Goal: Check status: Check status

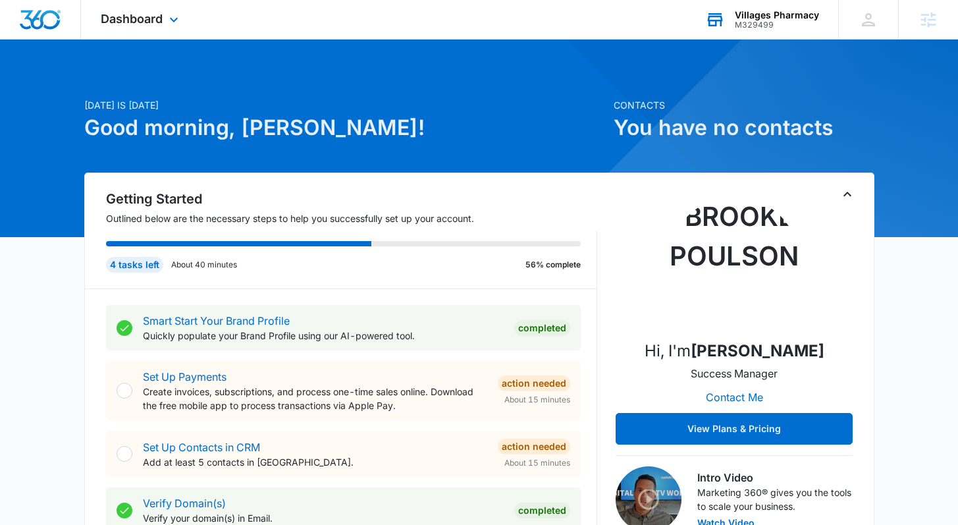
click at [752, 18] on div "Villages Pharmacy" at bounding box center [776, 15] width 84 height 11
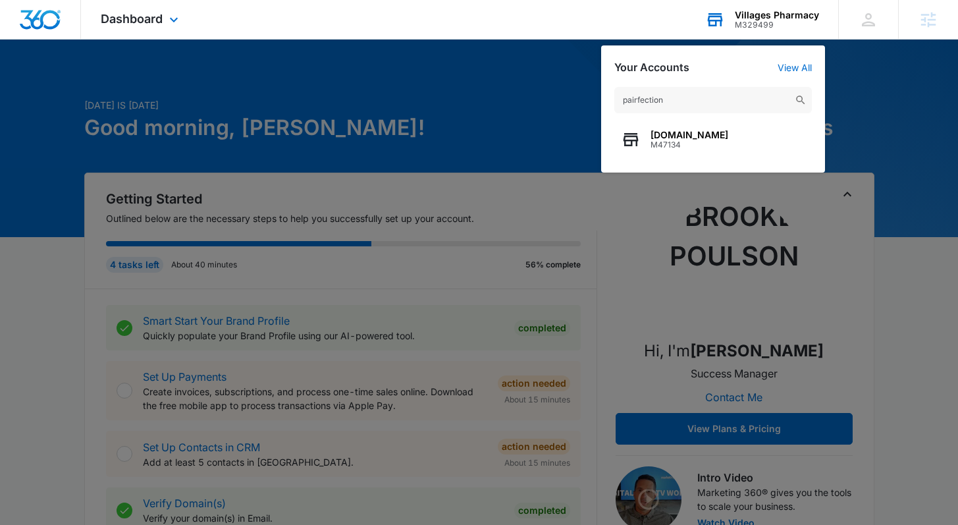
type input "pairfection"
click at [683, 148] on span "M47134" at bounding box center [689, 144] width 78 height 9
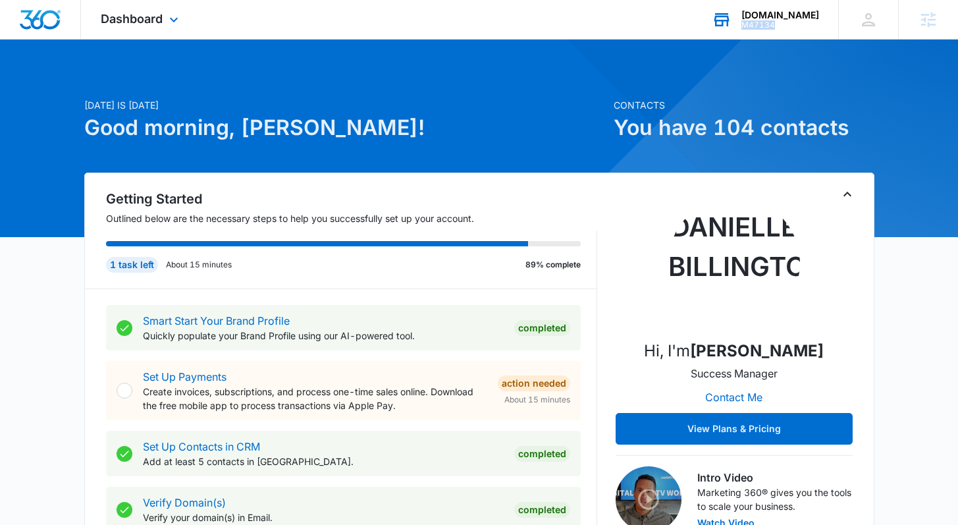
copy div "M47134"
drag, startPoint x: 788, startPoint y: 29, endPoint x: 771, endPoint y: 0, distance: 33.6
click at [759, 25] on div "M47134" at bounding box center [780, 24] width 78 height 9
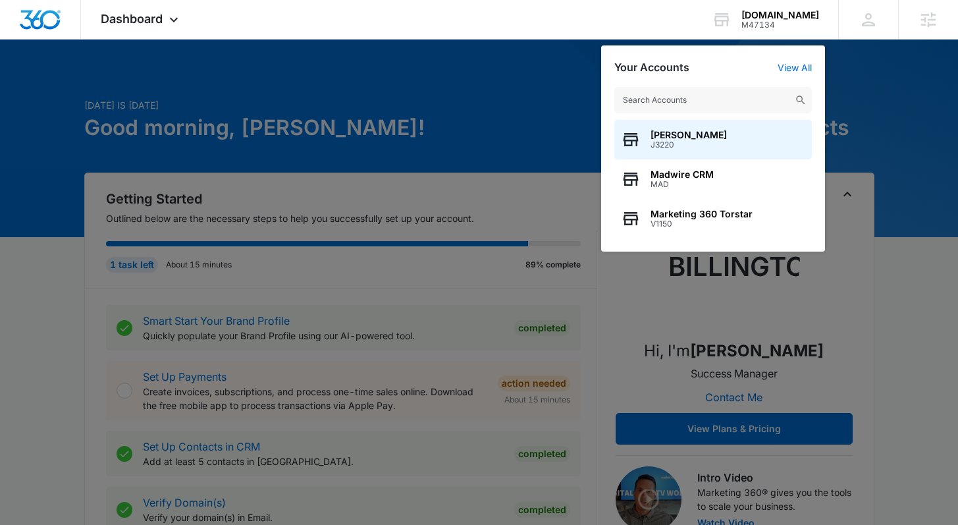
drag, startPoint x: 118, startPoint y: 81, endPoint x: 134, endPoint y: 42, distance: 41.7
click at [118, 76] on div at bounding box center [479, 262] width 958 height 525
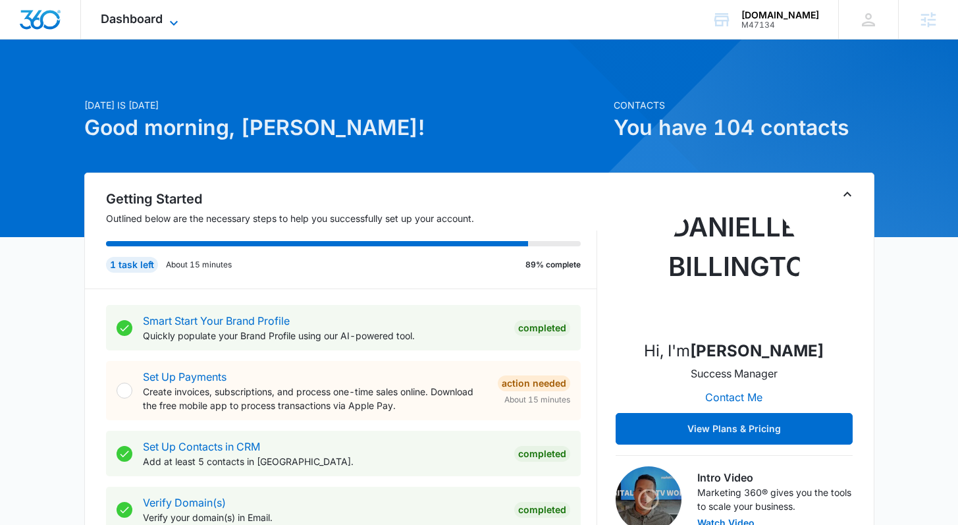
click at [141, 20] on span "Dashboard" at bounding box center [132, 19] width 62 height 14
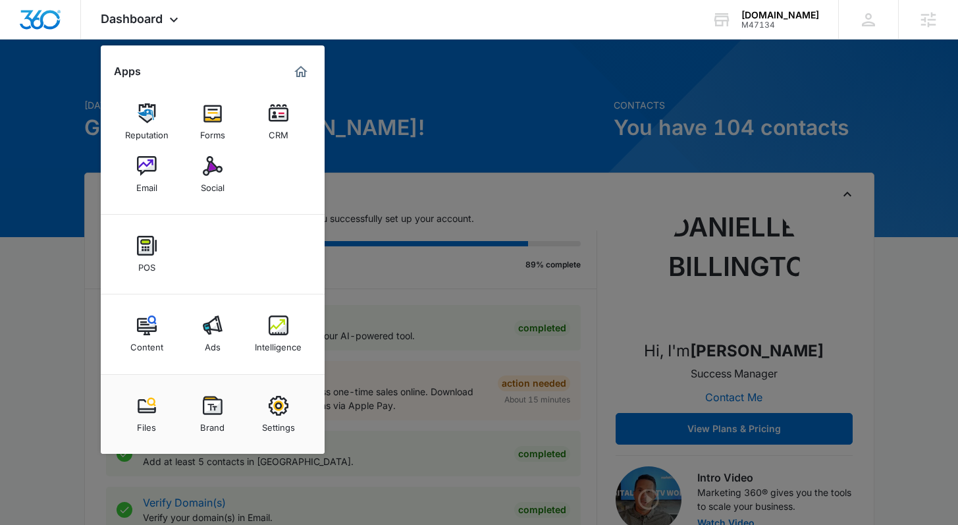
click at [265, 336] on div "Intelligence" at bounding box center [278, 343] width 47 height 17
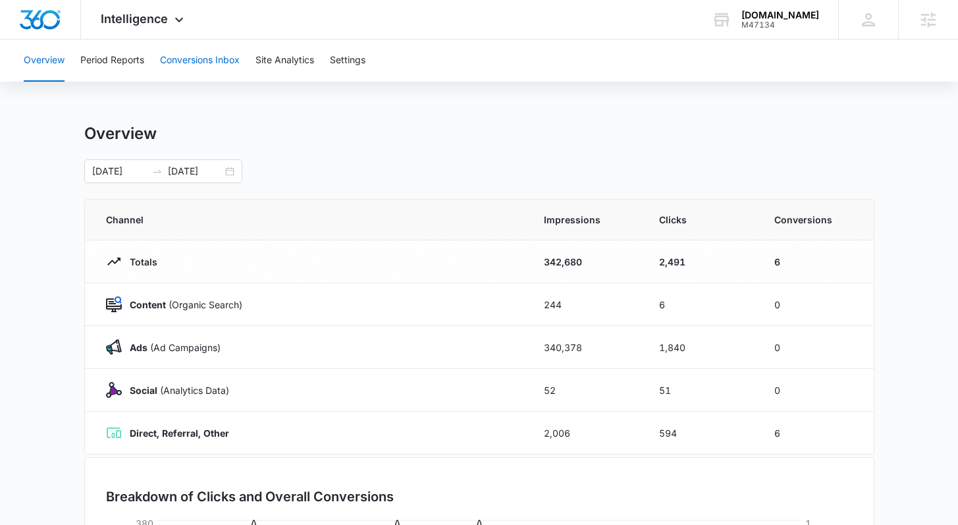
click at [188, 55] on button "Conversions Inbox" at bounding box center [200, 60] width 80 height 42
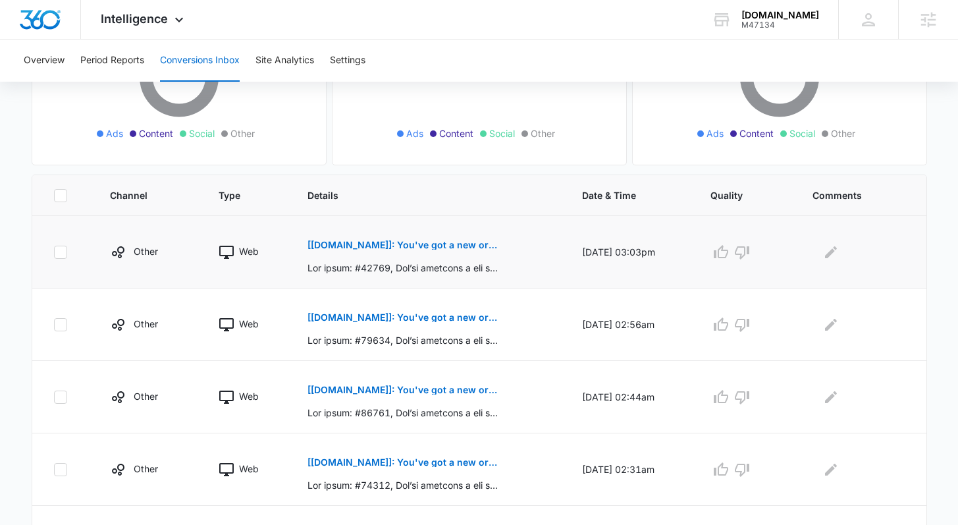
scroll to position [201, 0]
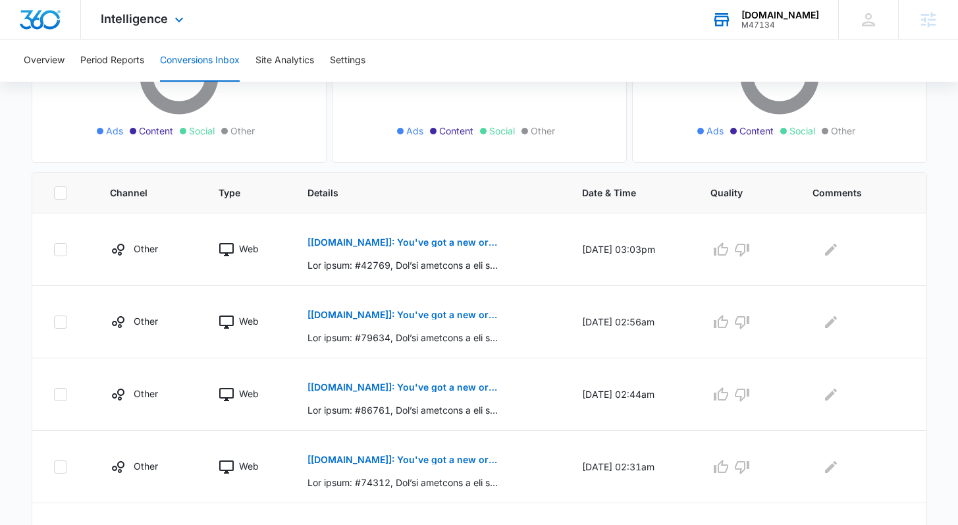
click at [781, 19] on div "[DOMAIN_NAME]" at bounding box center [780, 15] width 78 height 11
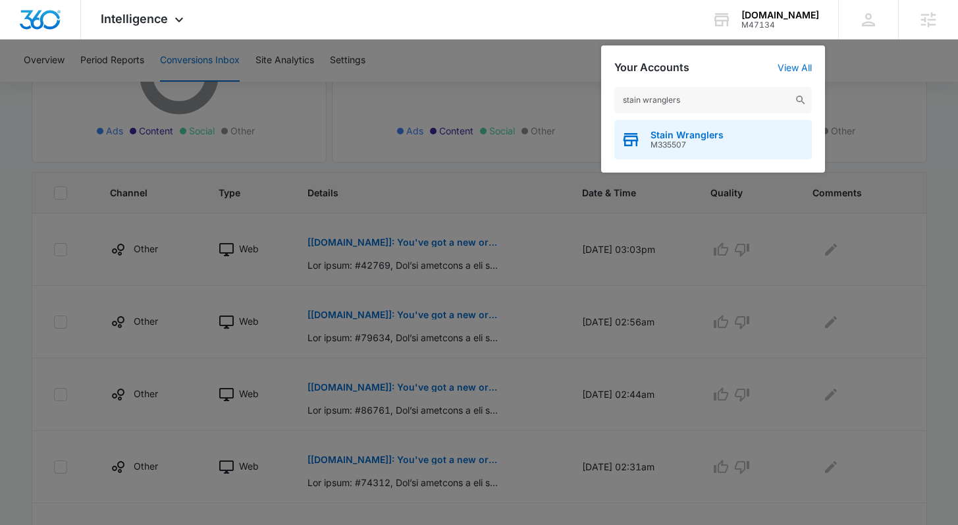
type input "stain wranglers"
click at [674, 135] on span "Stain Wranglers" at bounding box center [686, 135] width 73 height 11
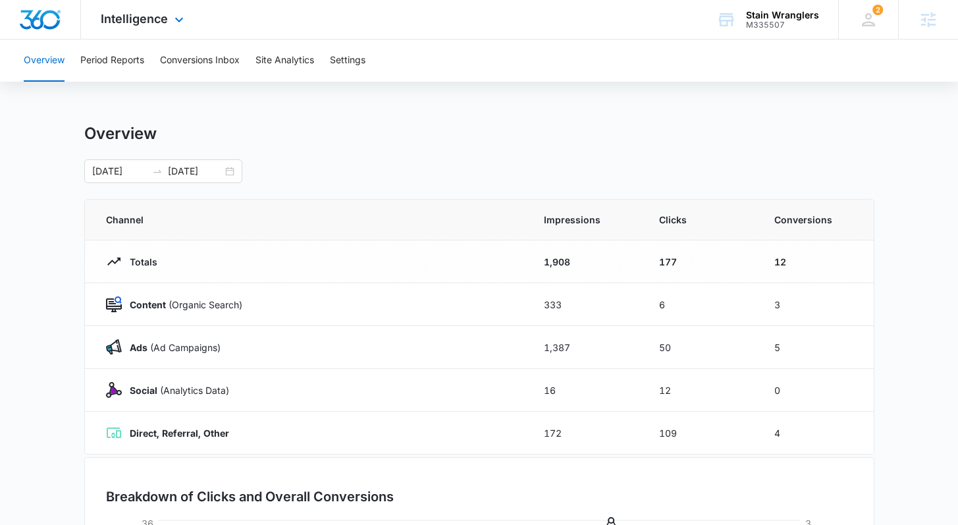
drag, startPoint x: 163, startPoint y: 16, endPoint x: 167, endPoint y: 38, distance: 22.2
click at [163, 16] on span "Intelligence" at bounding box center [134, 19] width 67 height 14
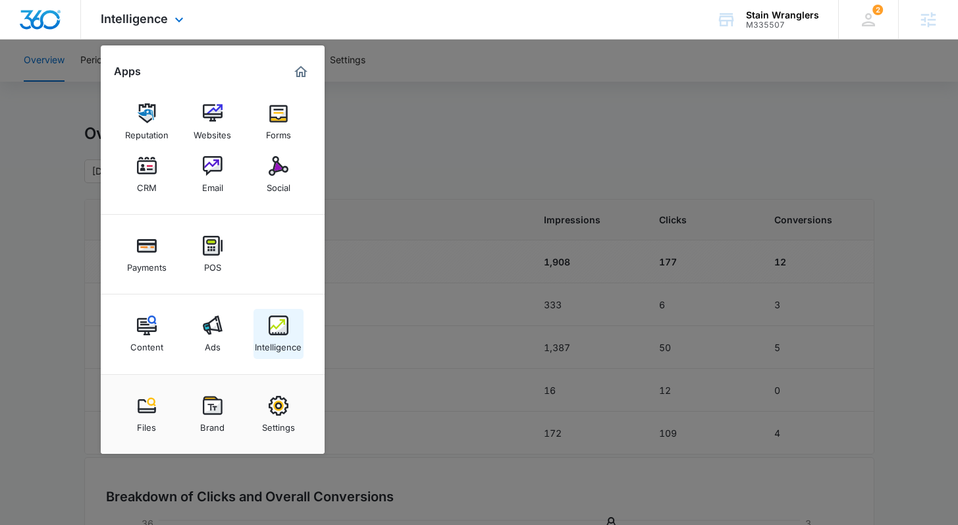
click at [277, 340] on div "Intelligence" at bounding box center [278, 343] width 47 height 17
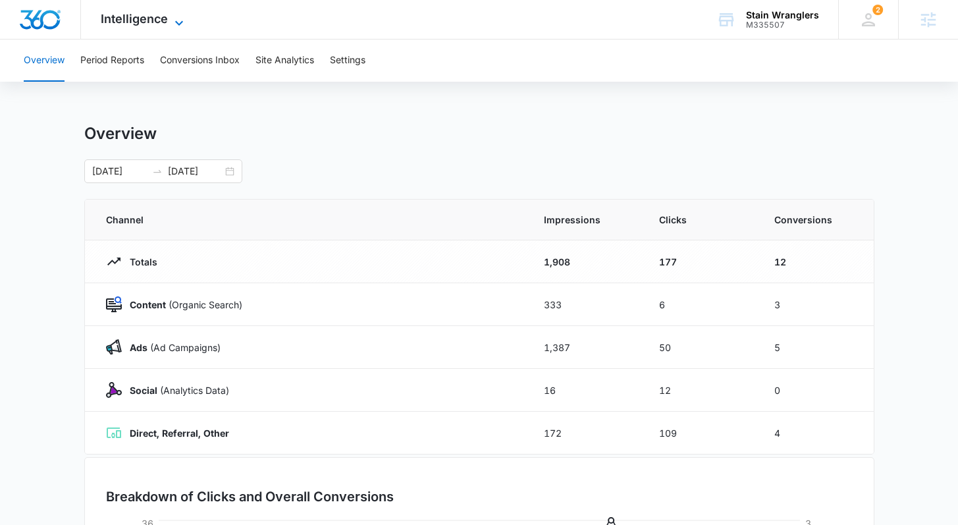
click at [117, 15] on span "Intelligence" at bounding box center [134, 19] width 67 height 14
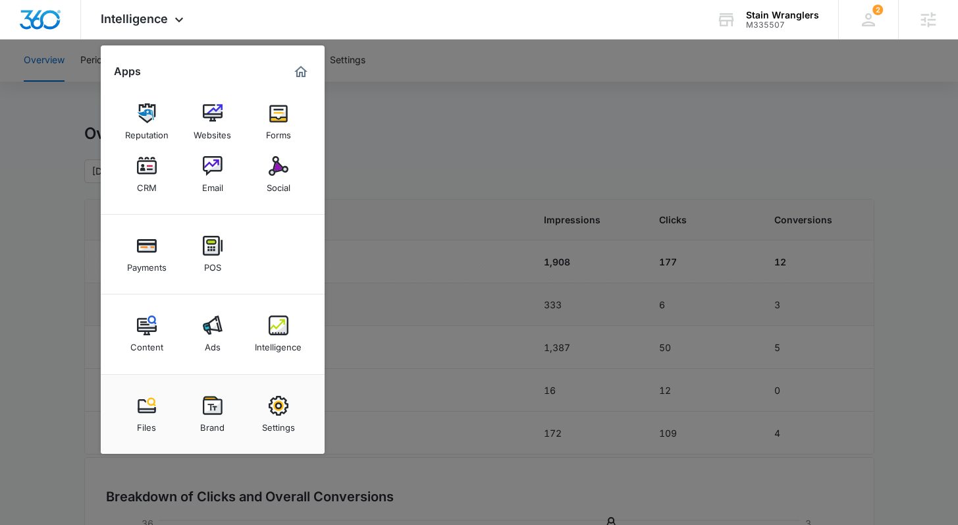
drag, startPoint x: 214, startPoint y: 334, endPoint x: 211, endPoint y: 294, distance: 40.2
click at [214, 334] on img at bounding box center [213, 325] width 20 height 20
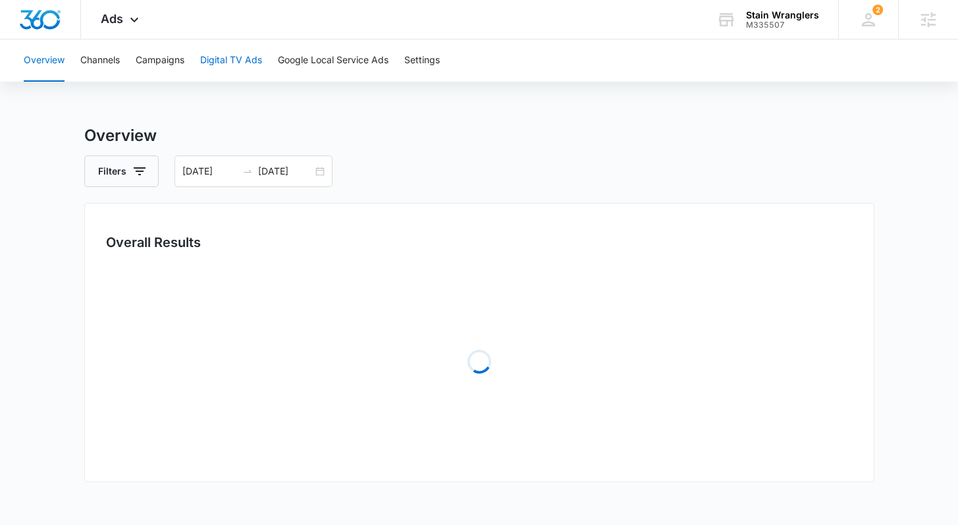
click at [249, 63] on button "Digital TV Ads" at bounding box center [231, 60] width 62 height 42
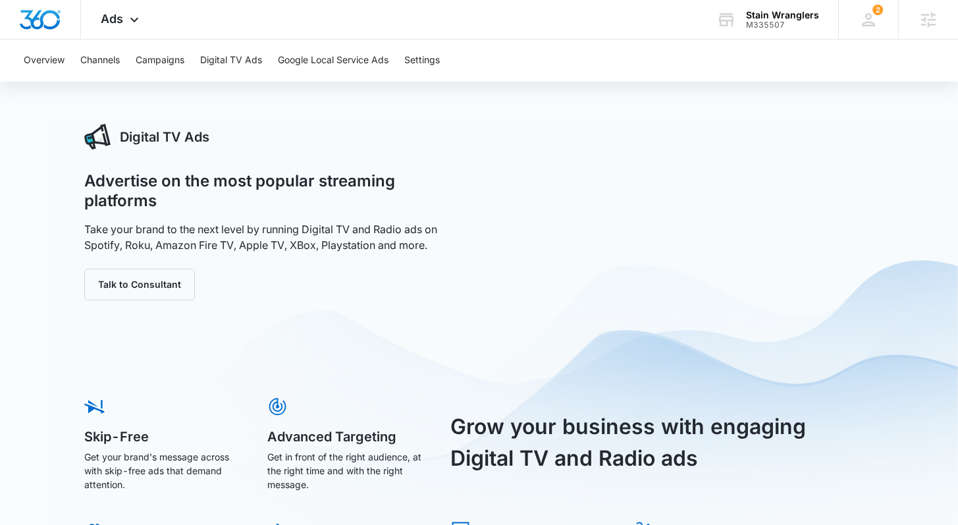
click at [309, 68] on button "Google Local Service Ads" at bounding box center [333, 60] width 111 height 42
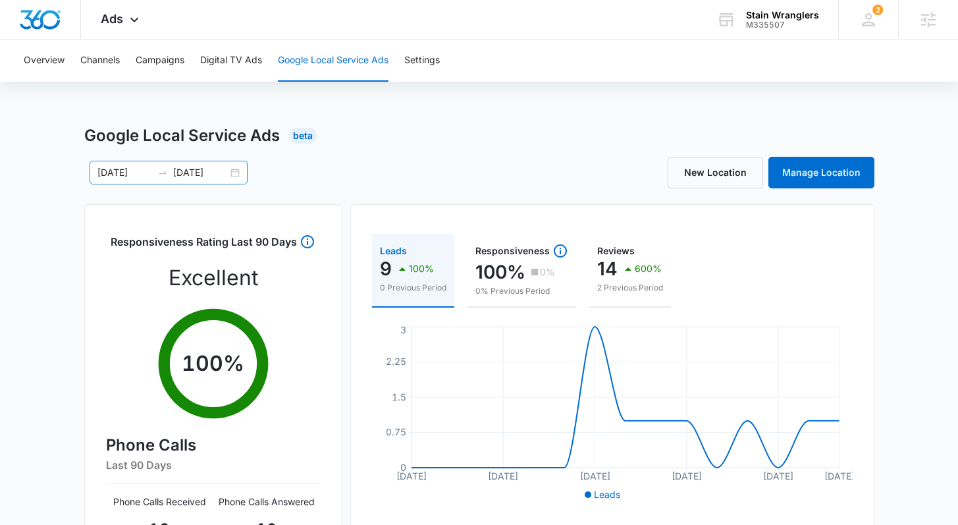
click at [235, 175] on div "[DATE] [DATE]" at bounding box center [169, 173] width 158 height 24
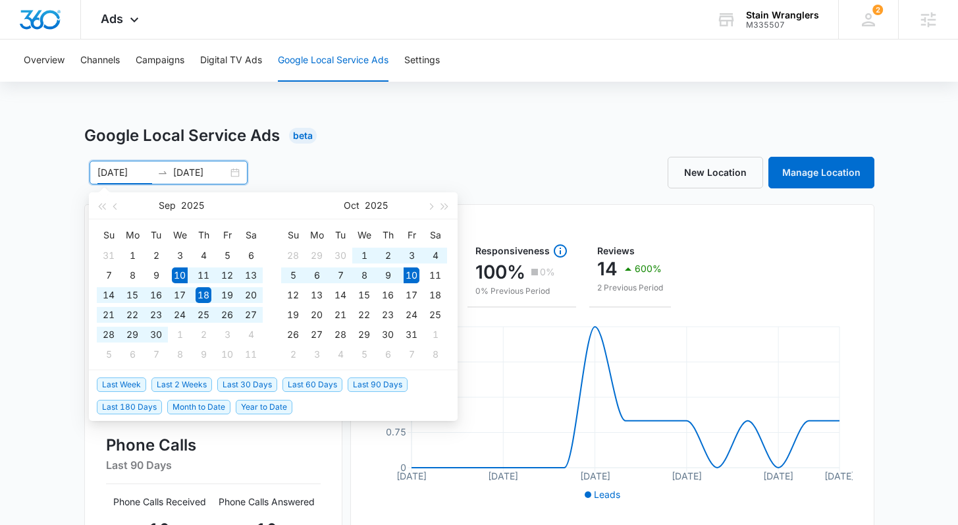
click at [224, 381] on span "Last 30 Days" at bounding box center [247, 384] width 60 height 14
type input "[DATE]"
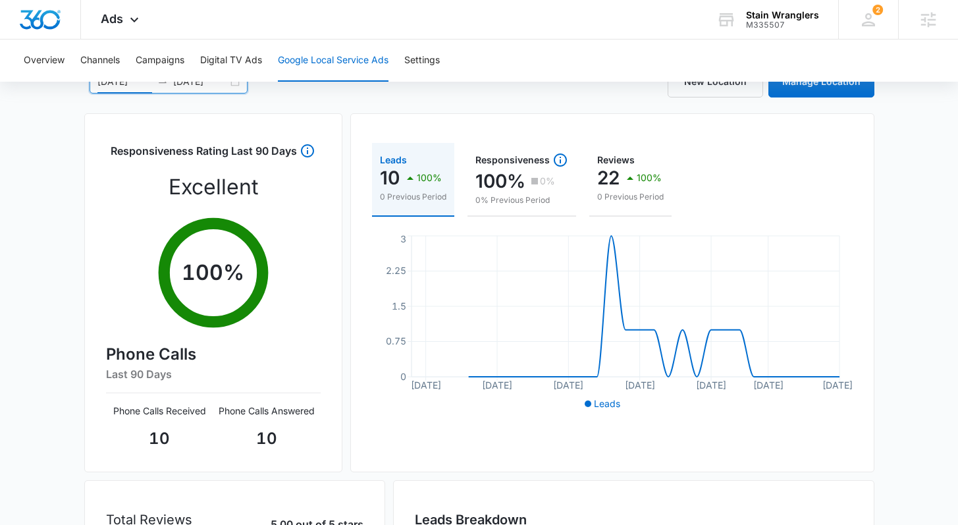
scroll to position [73, 0]
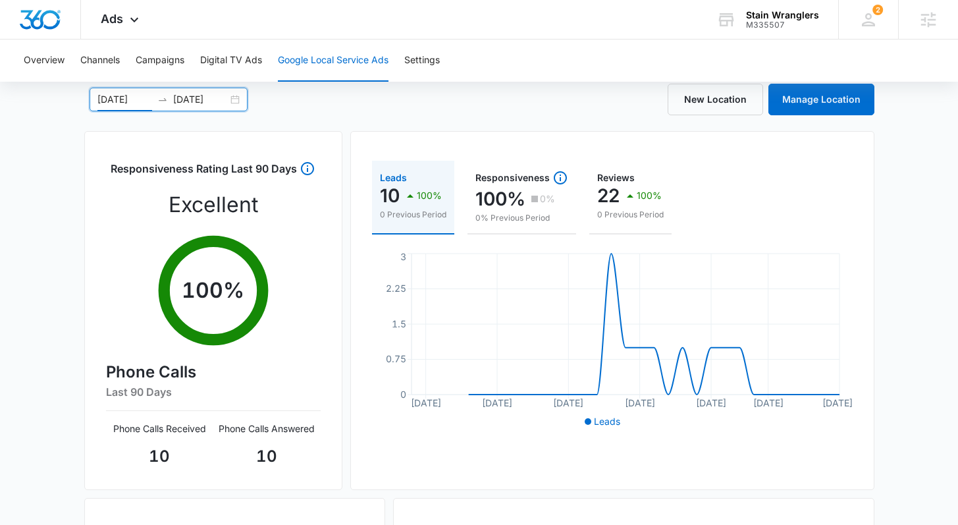
click at [233, 101] on div "[DATE] [DATE]" at bounding box center [169, 100] width 158 height 24
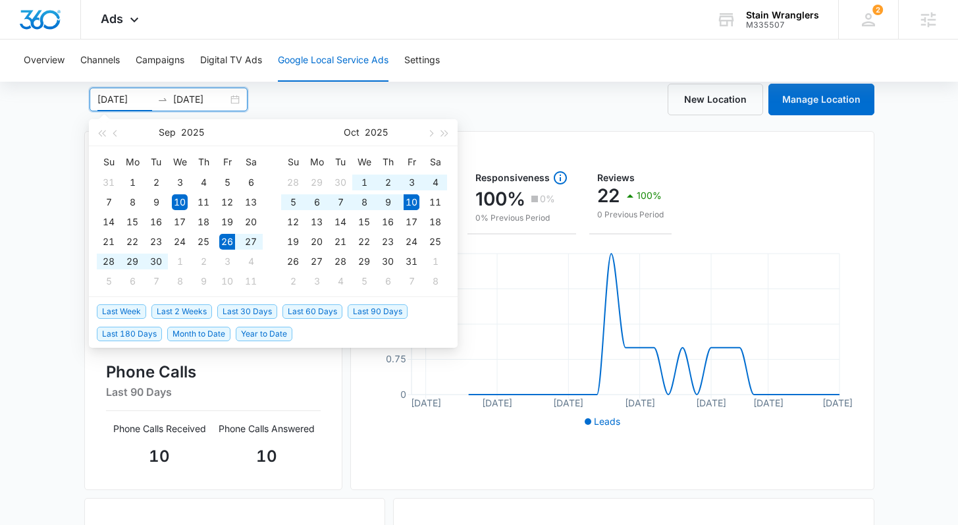
click at [168, 312] on span "Last 2 Weeks" at bounding box center [181, 311] width 61 height 14
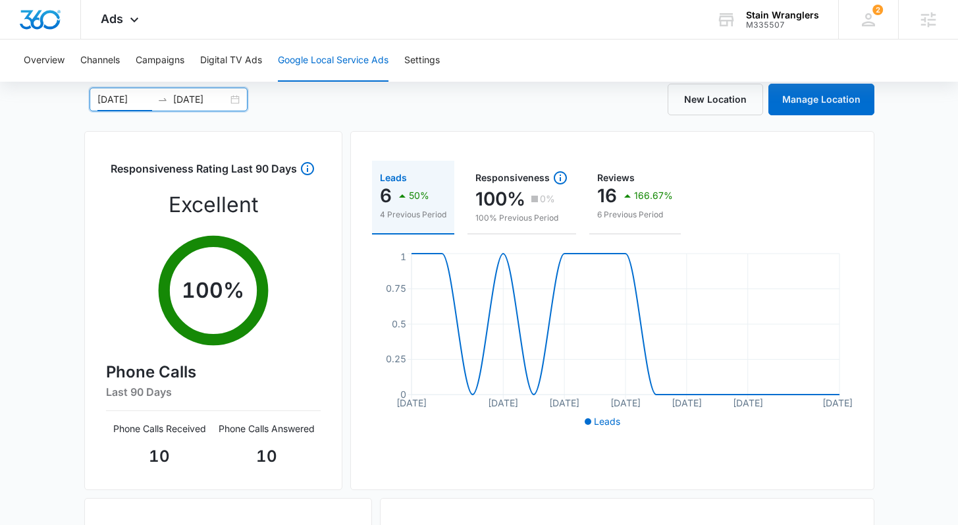
click at [242, 95] on div "[DATE] [DATE]" at bounding box center [169, 100] width 158 height 24
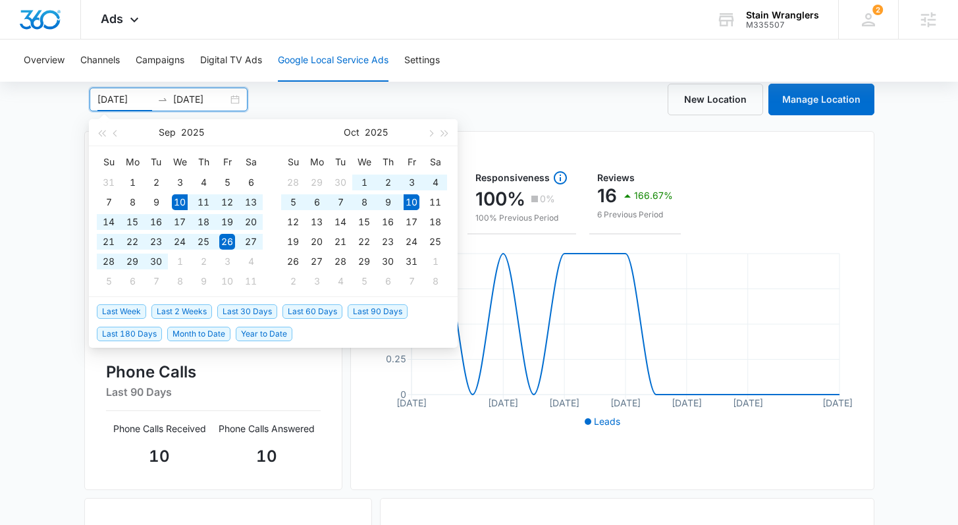
click at [231, 309] on span "Last 30 Days" at bounding box center [247, 311] width 60 height 14
type input "[DATE]"
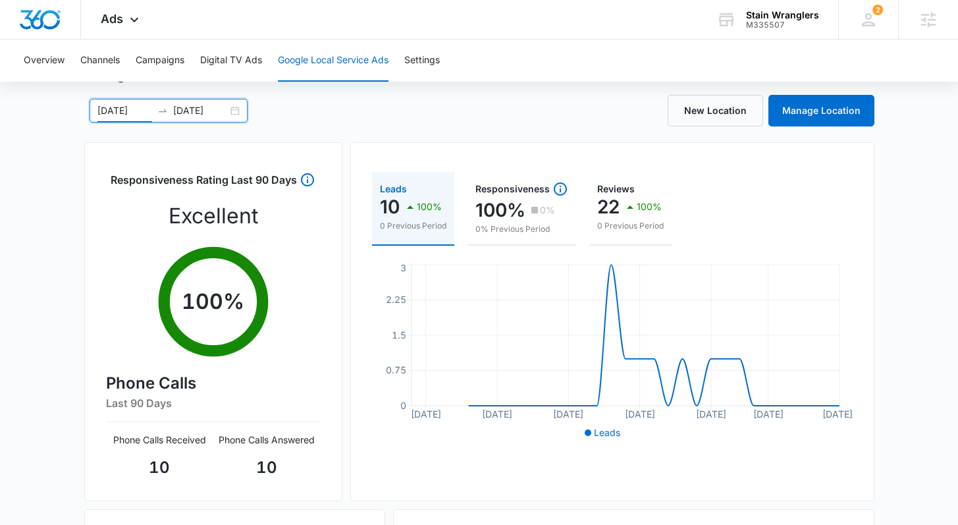
scroll to position [62, 0]
click at [88, 317] on div "Responsiveness Rating Last 90 Days Excellent 100 % Phone Calls Last 90 Days Pho…" at bounding box center [213, 321] width 258 height 359
click at [158, 63] on button "Campaigns" at bounding box center [160, 60] width 49 height 42
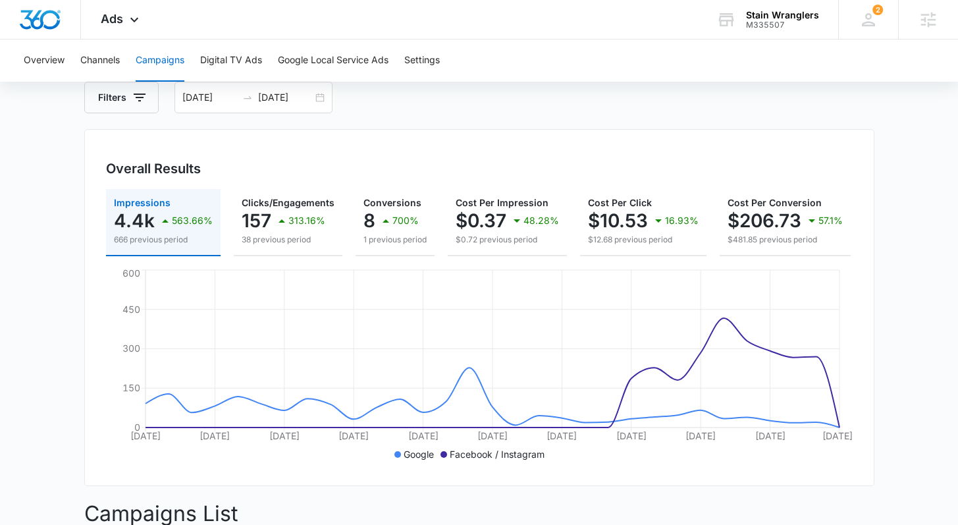
scroll to position [66, 0]
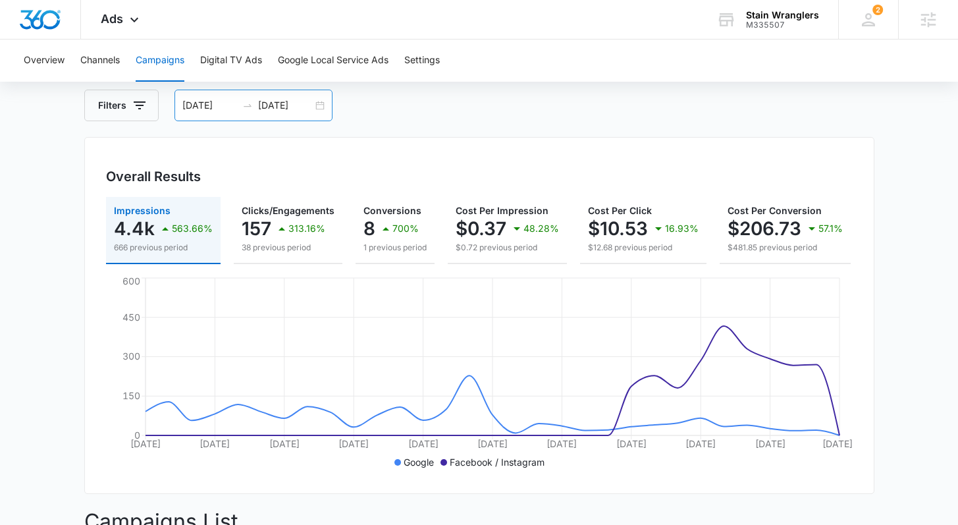
drag, startPoint x: 320, startPoint y: 107, endPoint x: 316, endPoint y: 119, distance: 12.5
click at [320, 107] on div "[DATE] [DATE]" at bounding box center [253, 106] width 158 height 32
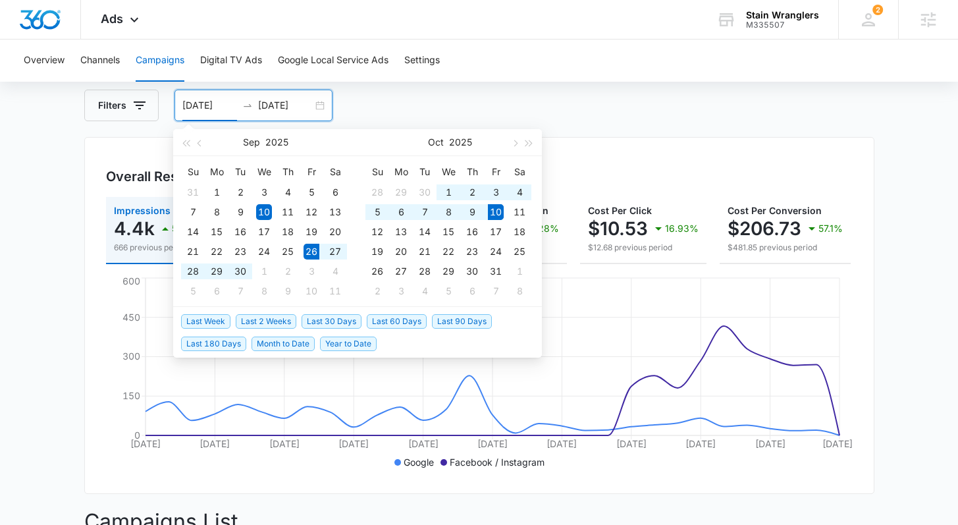
click at [244, 320] on span "Last 2 Weeks" at bounding box center [266, 321] width 61 height 14
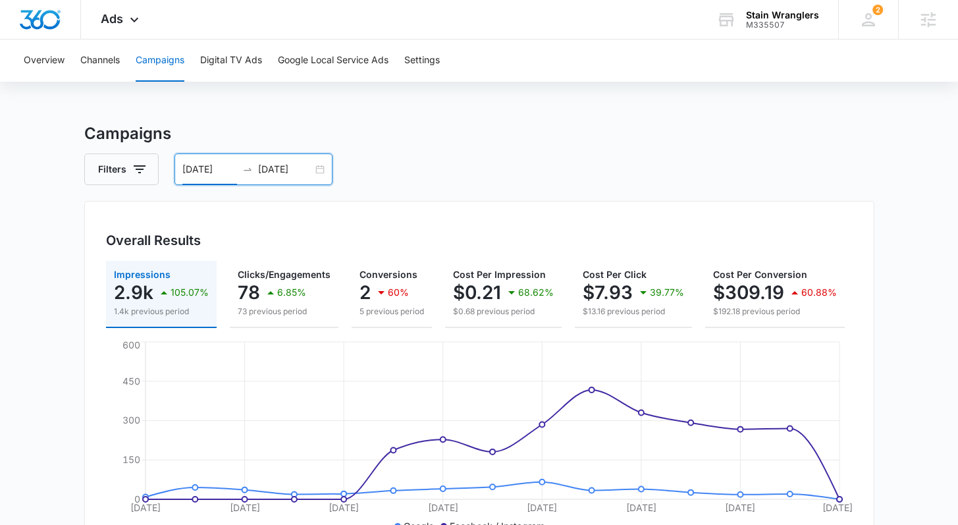
scroll to position [3, 0]
click at [318, 166] on div "[DATE] [DATE]" at bounding box center [253, 169] width 158 height 32
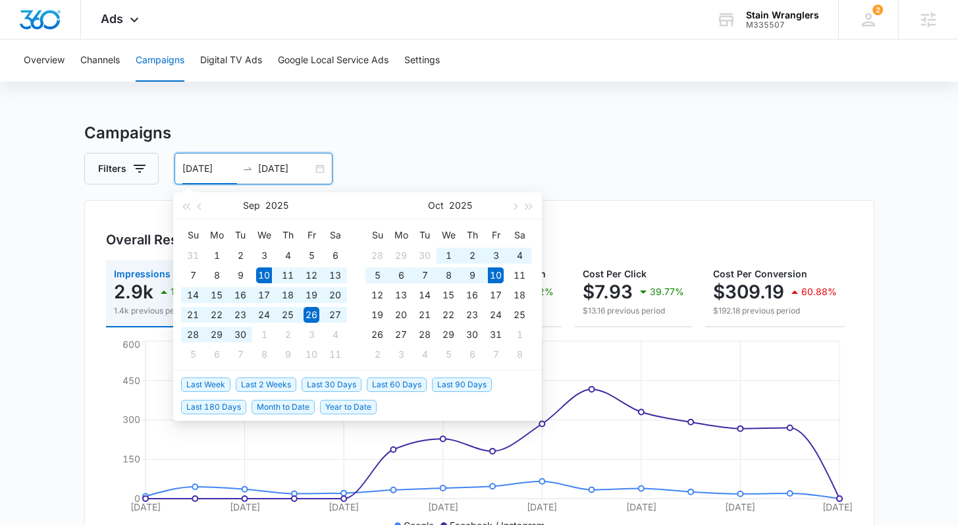
click at [323, 387] on span "Last 30 Days" at bounding box center [331, 384] width 60 height 14
type input "[DATE]"
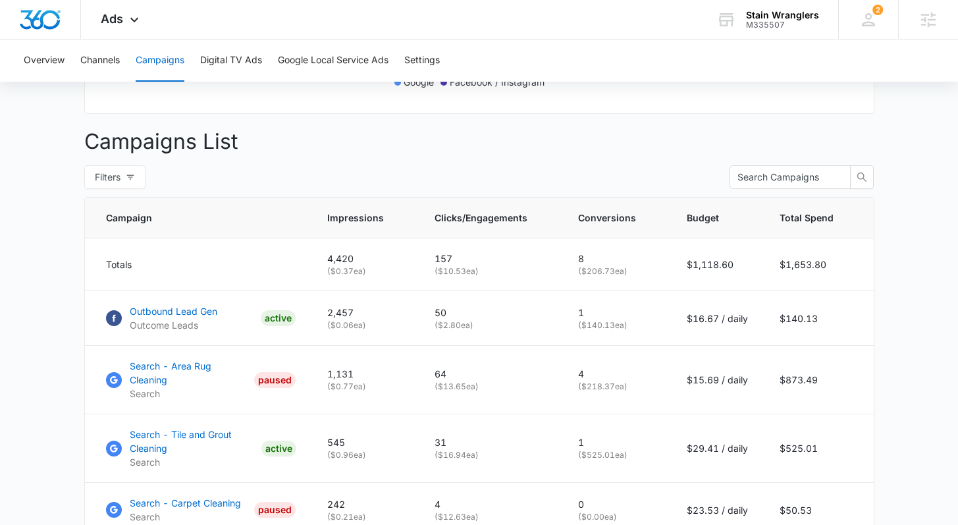
scroll to position [504, 0]
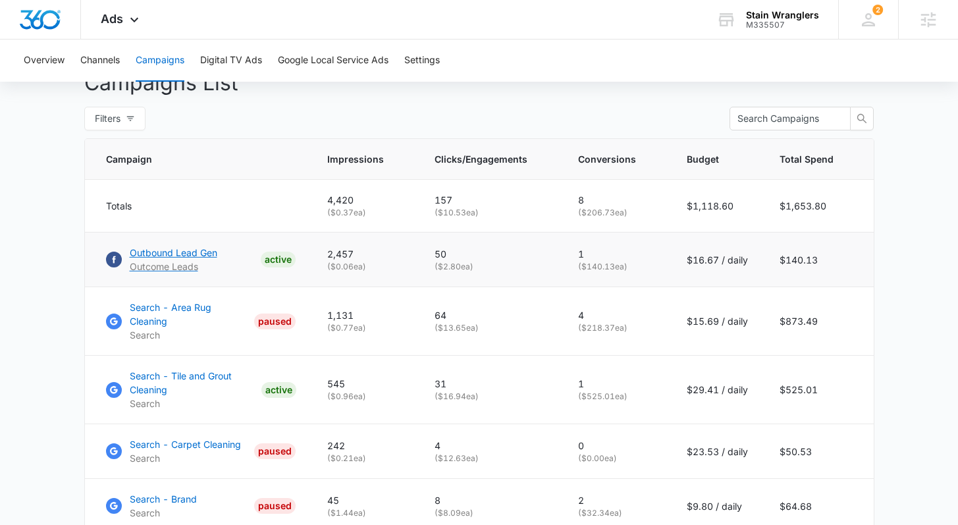
click at [176, 259] on p "Outbound Lead Gen" at bounding box center [174, 252] width 88 height 14
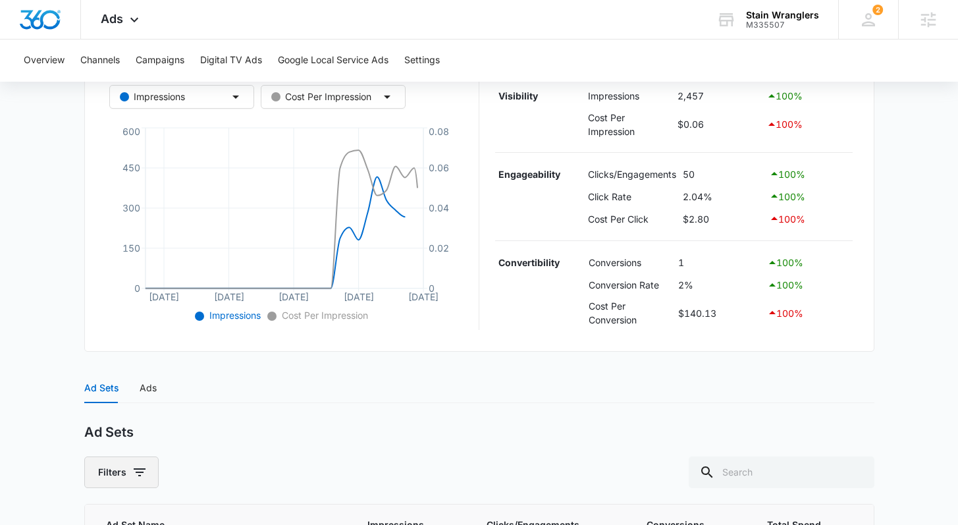
scroll to position [392, 0]
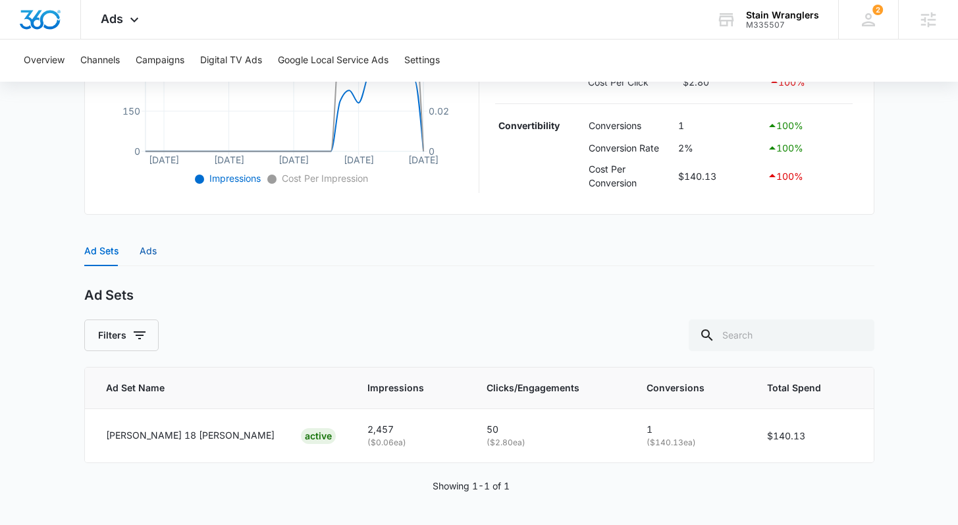
click at [146, 253] on div "Ads" at bounding box center [148, 250] width 17 height 14
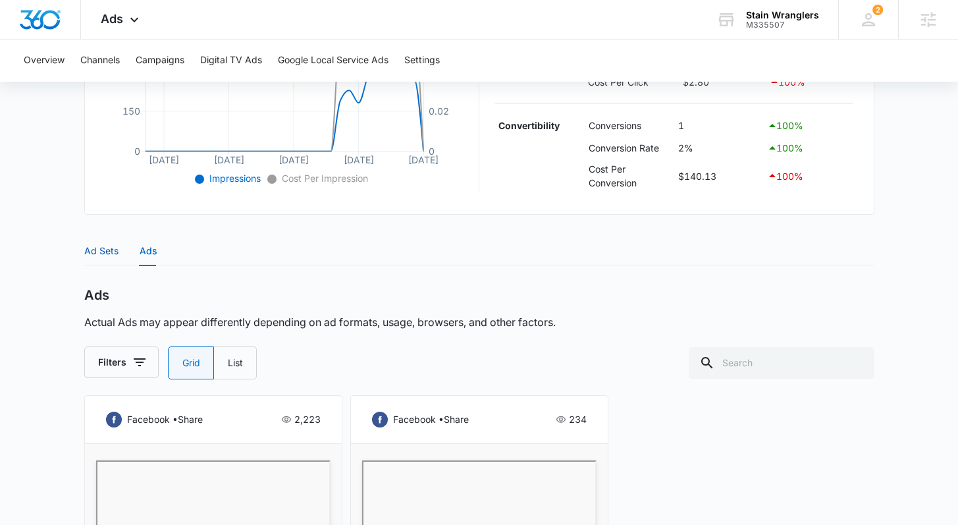
drag, startPoint x: 108, startPoint y: 254, endPoint x: 83, endPoint y: 328, distance: 77.8
click at [108, 254] on div "Ad Sets" at bounding box center [101, 250] width 34 height 14
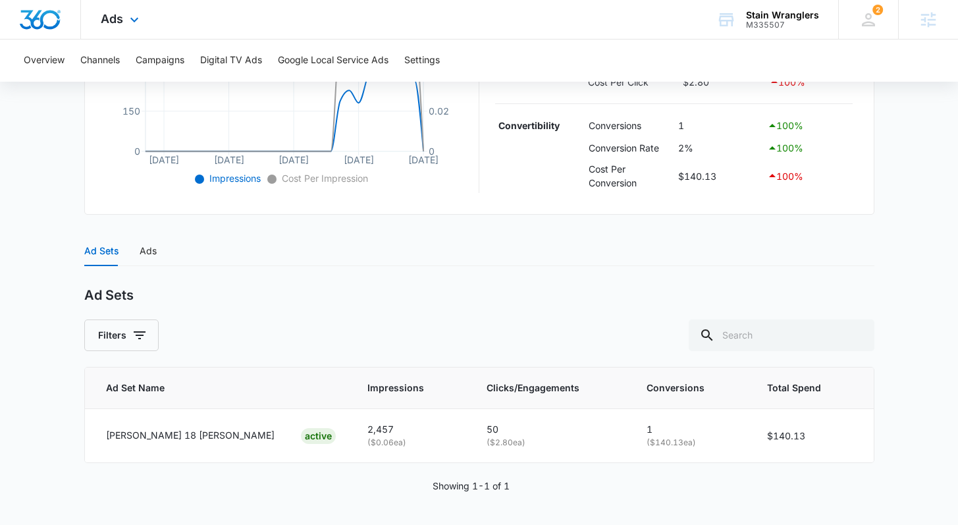
drag, startPoint x: 132, startPoint y: 20, endPoint x: 166, endPoint y: 360, distance: 341.9
click at [132, 20] on icon at bounding box center [134, 20] width 16 height 16
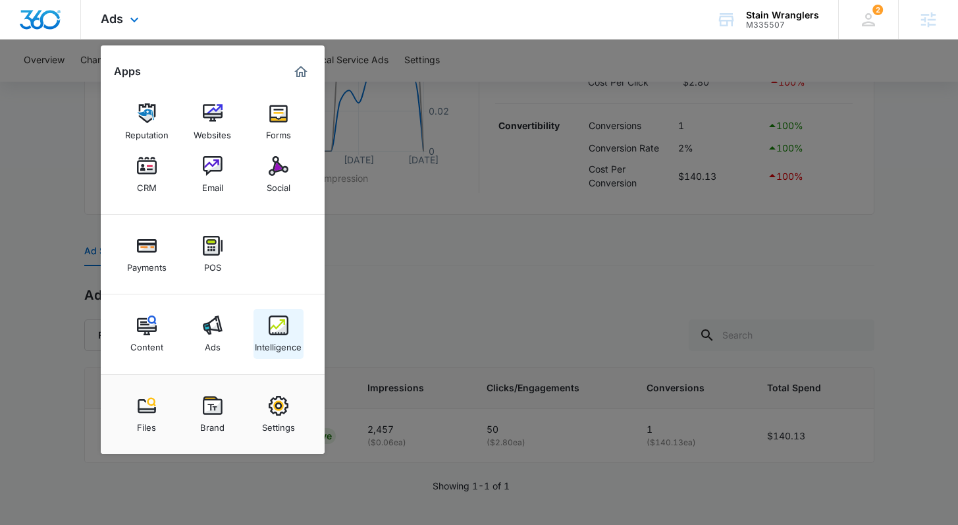
click at [269, 343] on div "Intelligence" at bounding box center [278, 343] width 47 height 17
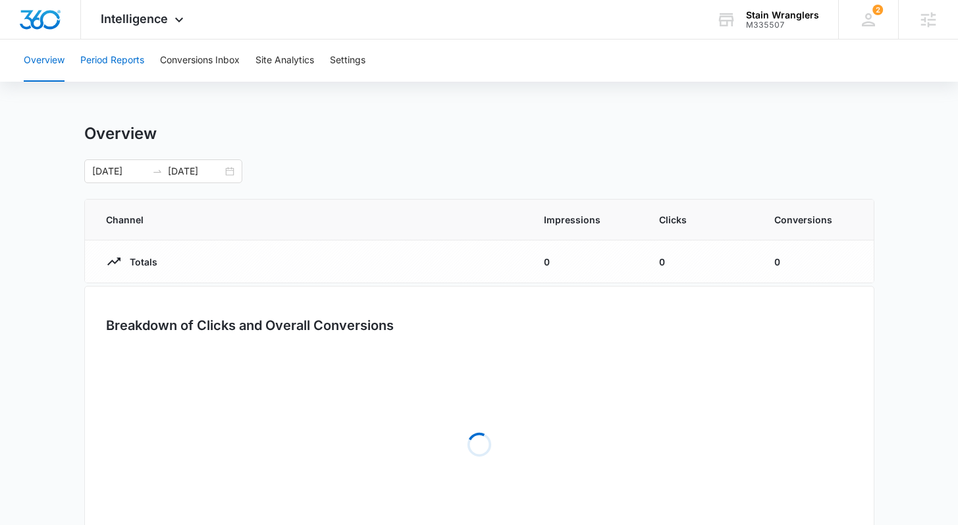
drag, startPoint x: 119, startPoint y: 61, endPoint x: 124, endPoint y: 75, distance: 15.2
click at [119, 63] on button "Period Reports" at bounding box center [112, 60] width 64 height 42
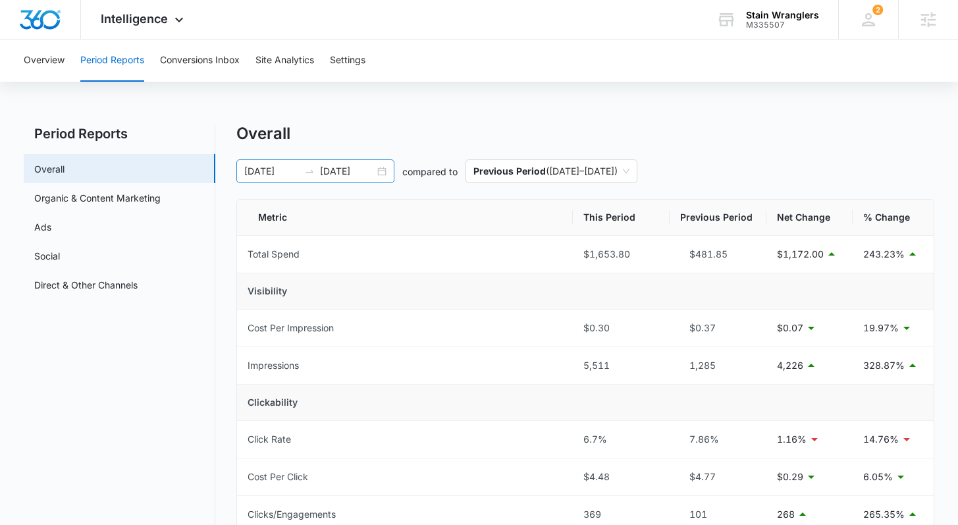
click at [376, 172] on div "[DATE] [DATE]" at bounding box center [315, 171] width 158 height 24
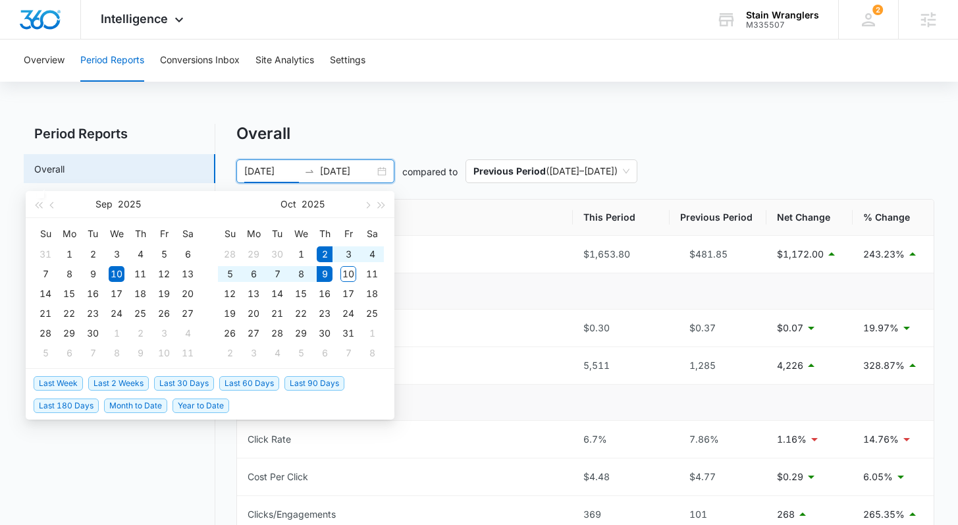
click at [65, 380] on span "Last Week" at bounding box center [58, 383] width 49 height 14
type input "[DATE]"
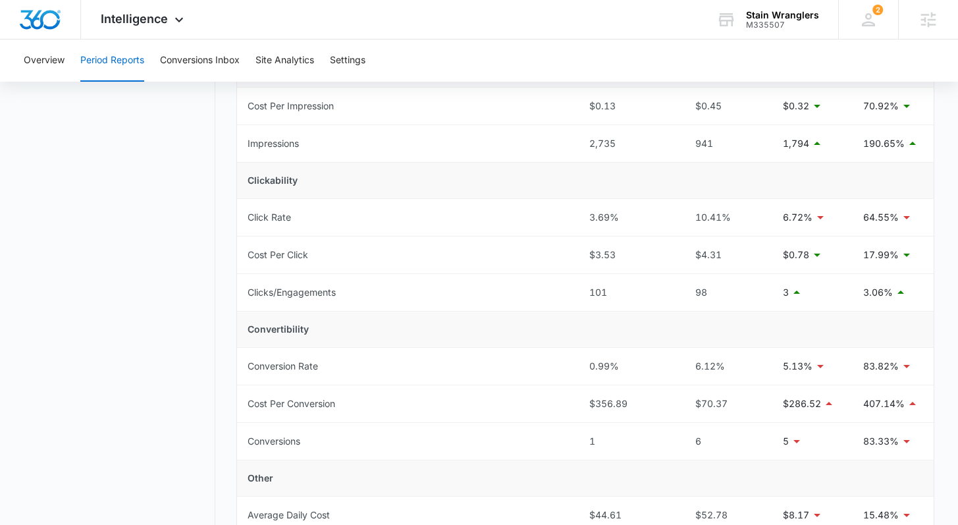
scroll to position [222, 0]
click at [617, 464] on td "Other" at bounding box center [585, 477] width 696 height 36
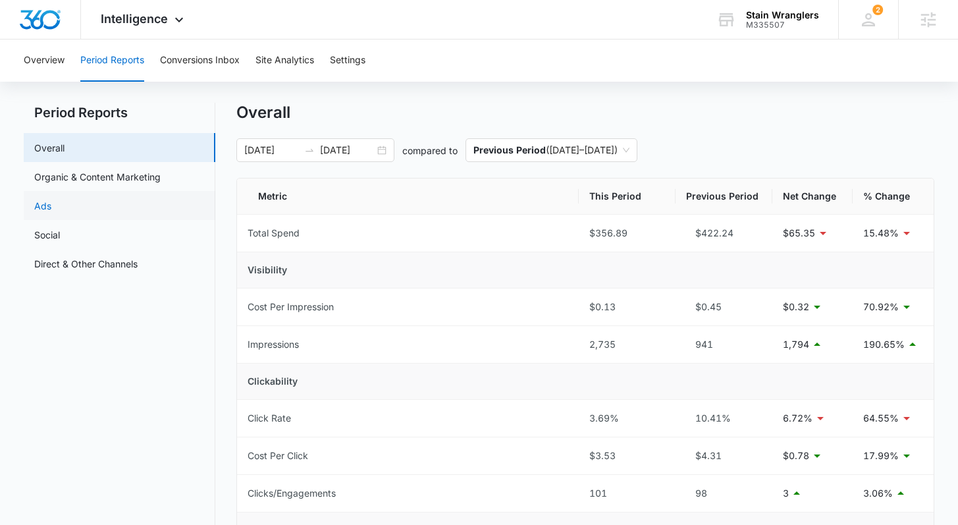
scroll to position [0, 0]
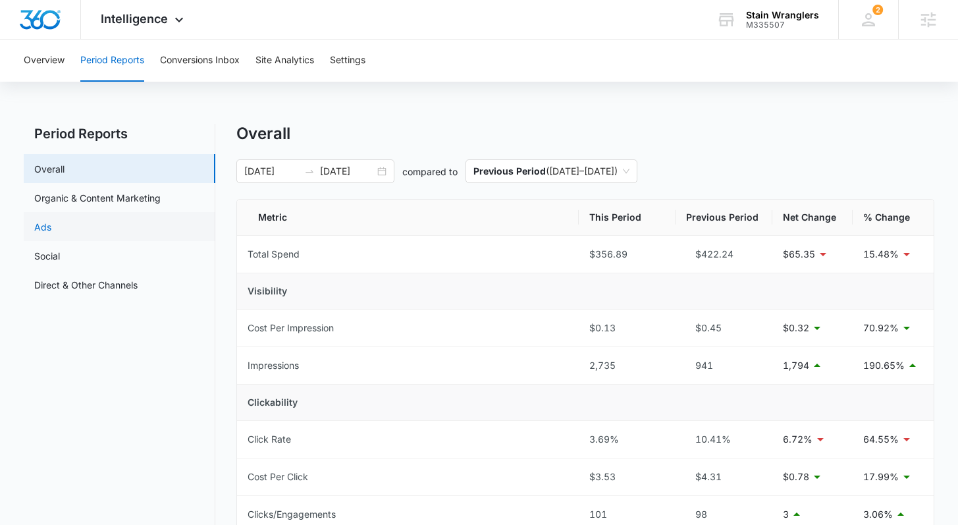
click at [51, 220] on link "Ads" at bounding box center [42, 227] width 17 height 14
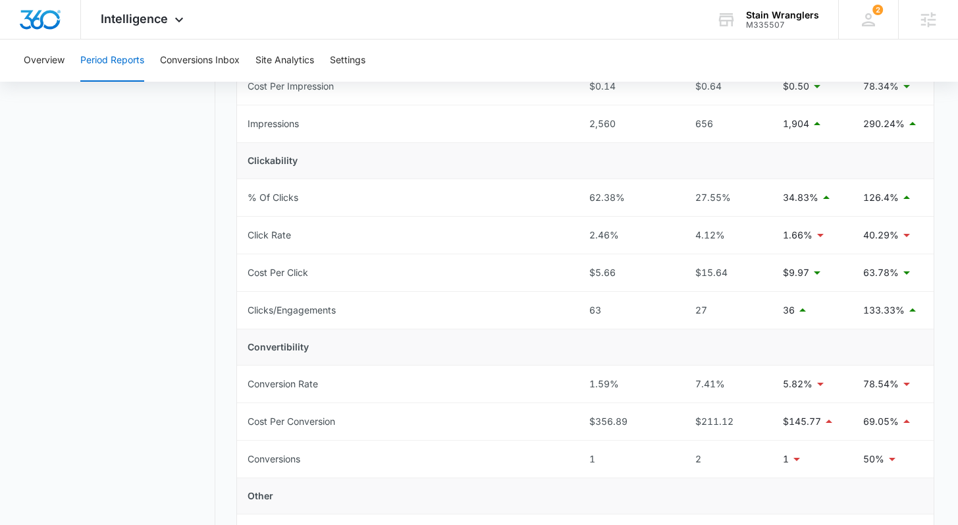
scroll to position [251, 0]
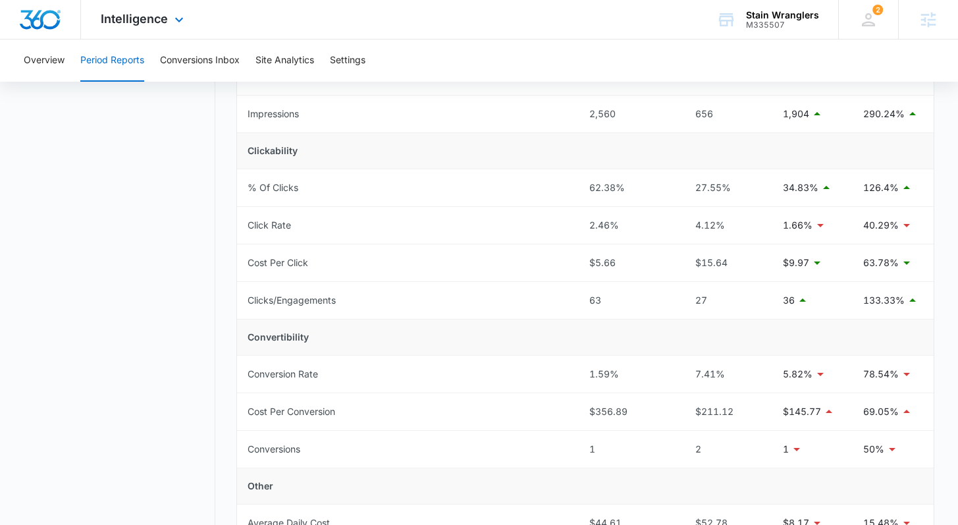
drag, startPoint x: 44, startPoint y: 22, endPoint x: 93, endPoint y: 32, distance: 49.7
click at [44, 23] on img "Dashboard" at bounding box center [40, 20] width 42 height 20
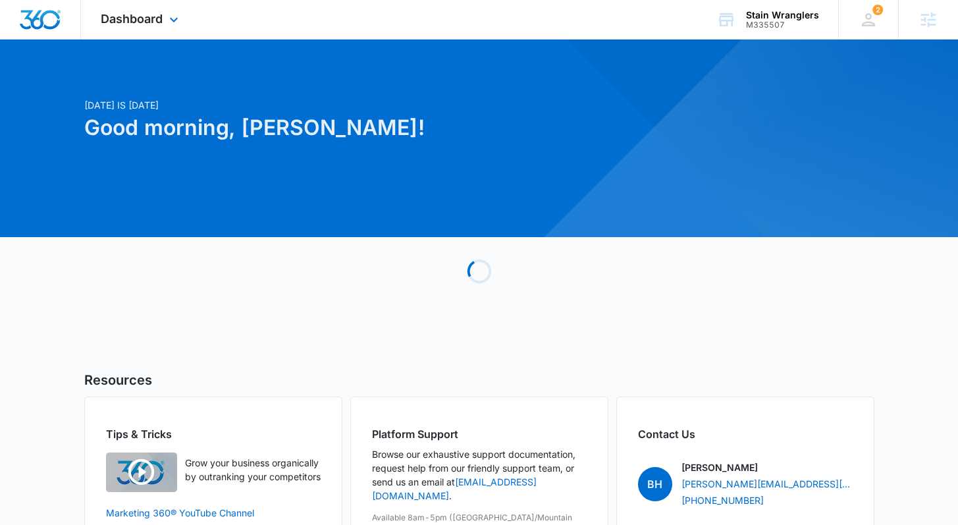
click at [137, 35] on div "Dashboard Apps Reputation Websites Forms CRM Email Social Payments POS Content …" at bounding box center [141, 19] width 120 height 39
